Goal: Task Accomplishment & Management: Use online tool/utility

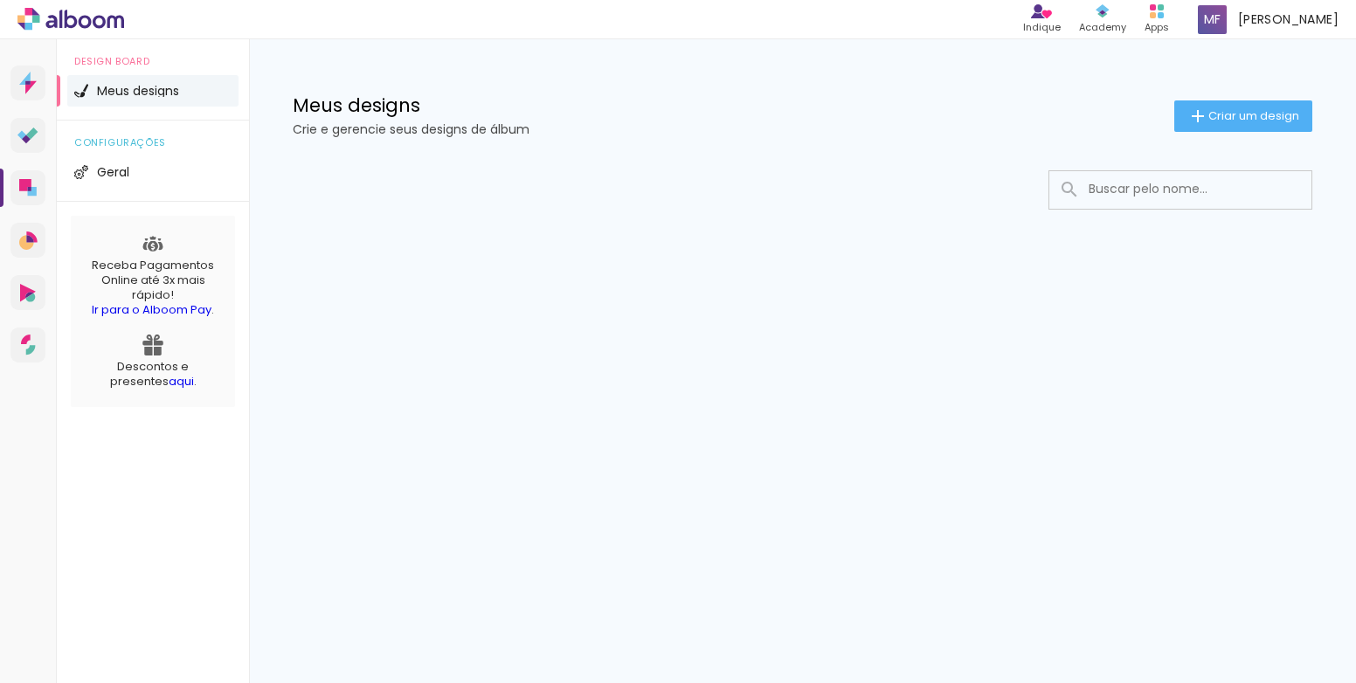
click at [1259, 98] on div "Meus designs Crie e gerencie seus designs de álbum Criar um design" at bounding box center [802, 96] width 1107 height 114
click at [1241, 110] on span "Criar um design" at bounding box center [1253, 115] width 91 height 11
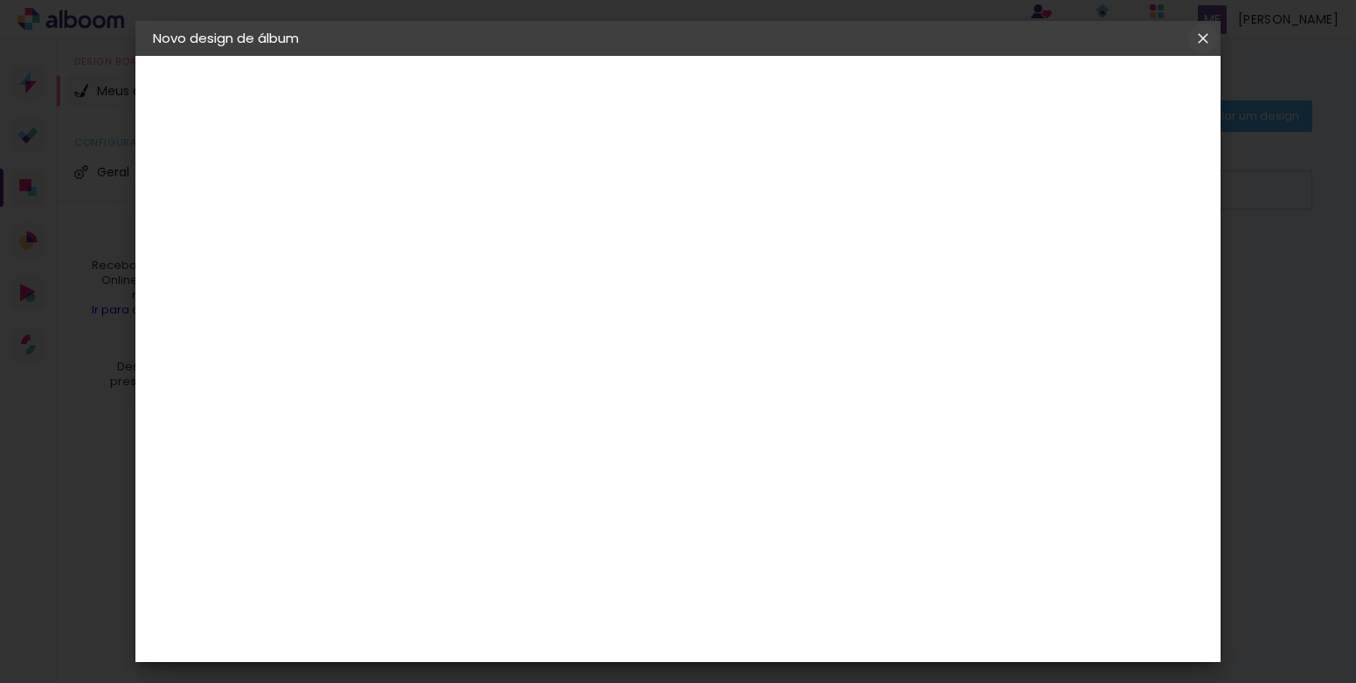
click at [0, 0] on paper-icon-button at bounding box center [0, 0] width 0 height 0
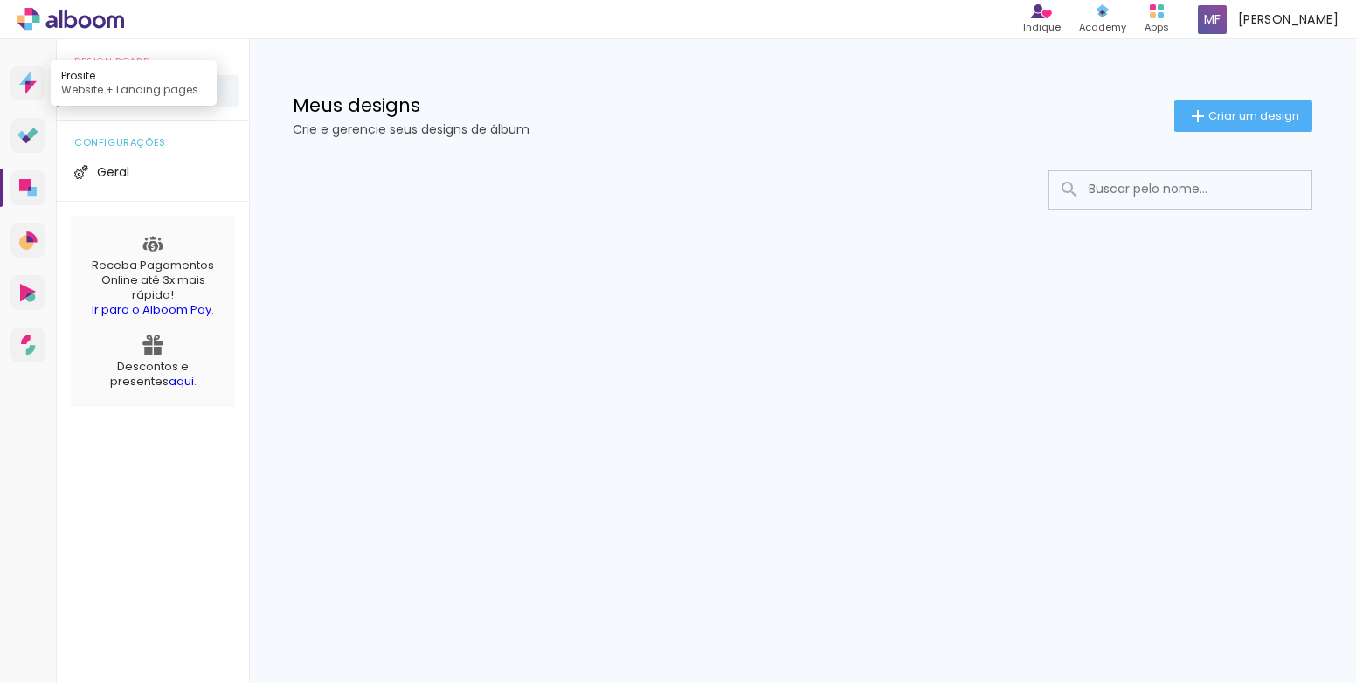
click at [23, 93] on icon at bounding box center [27, 83] width 17 height 23
